Goal: Information Seeking & Learning: Learn about a topic

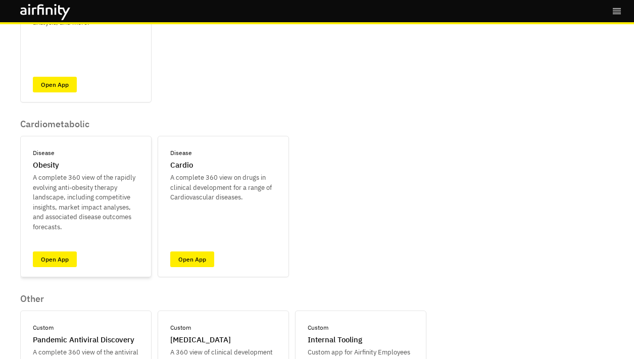
scroll to position [307, 0]
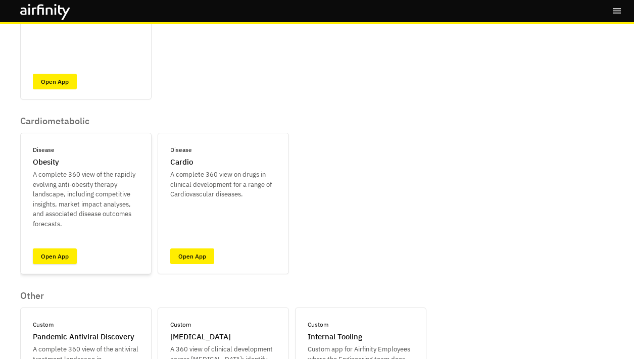
click at [66, 253] on link "Open App" at bounding box center [55, 257] width 44 height 16
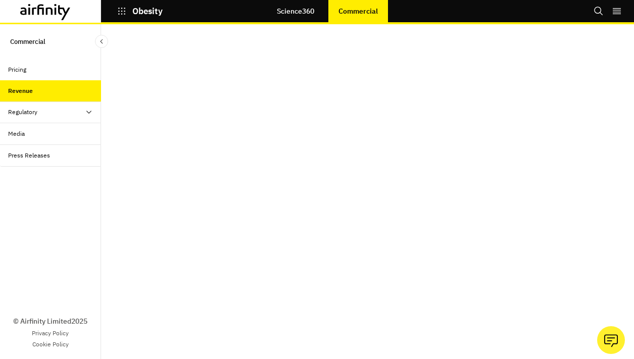
click at [42, 114] on div "Regulatory" at bounding box center [54, 112] width 93 height 9
click at [50, 158] on div "Approvals Table" at bounding box center [37, 155] width 43 height 9
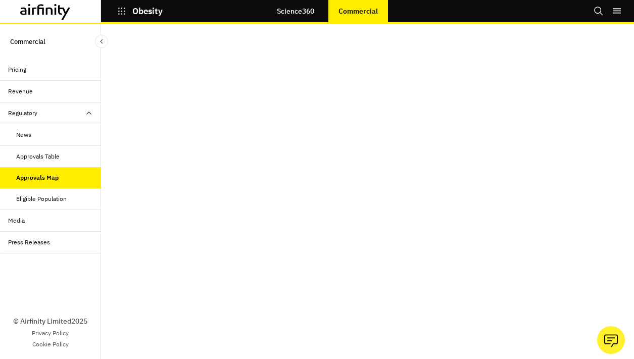
click at [48, 196] on div "Eligible Population" at bounding box center [41, 199] width 51 height 9
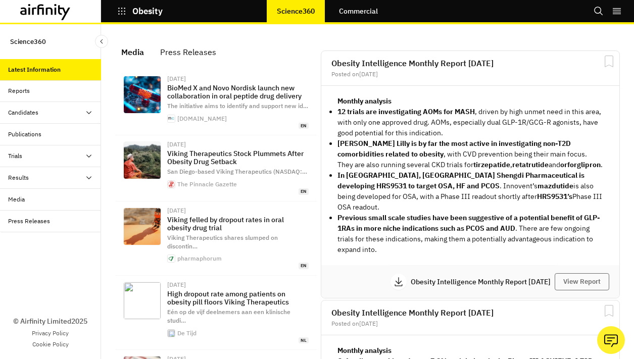
scroll to position [740, 303]
click at [54, 89] on div "Reports" at bounding box center [54, 90] width 93 height 9
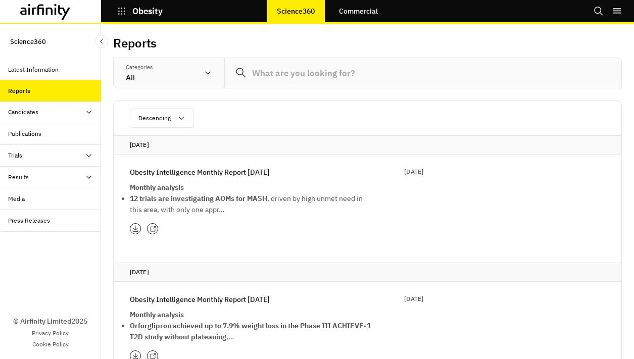
click at [60, 160] on div "Trials" at bounding box center [54, 155] width 93 height 9
click at [47, 223] on div "Approvals Forecast" at bounding box center [42, 220] width 53 height 9
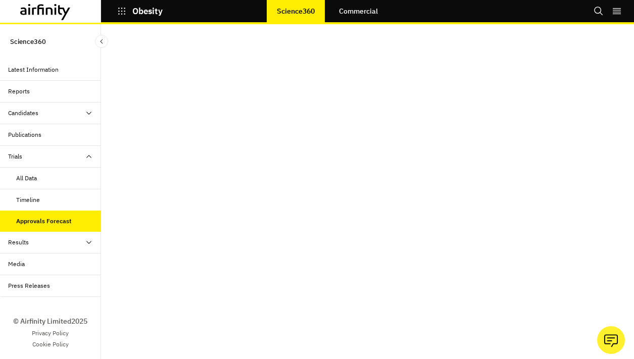
click at [113, 12] on div "Obesity" at bounding box center [151, 11] width 101 height 17
click at [127, 11] on button "Obesity" at bounding box center [139, 11] width 45 height 17
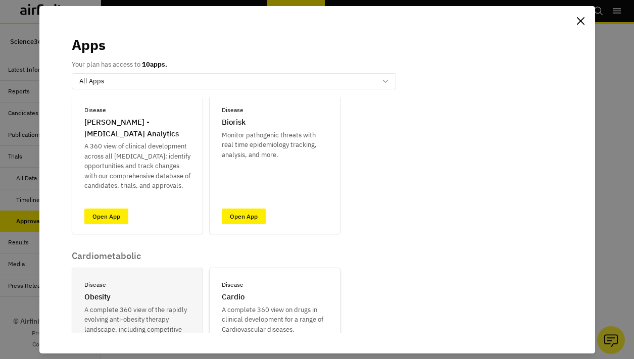
scroll to position [273, 0]
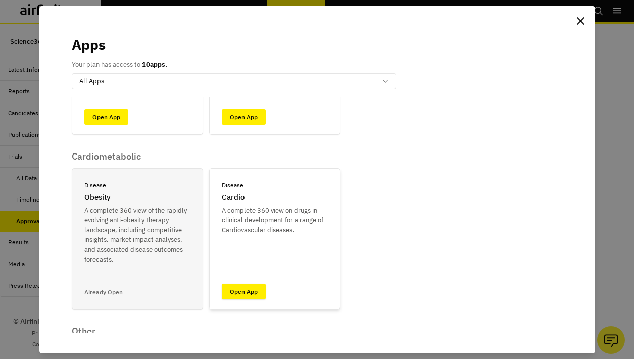
click at [242, 289] on link "Open App" at bounding box center [244, 292] width 44 height 16
